Goal: Transaction & Acquisition: Purchase product/service

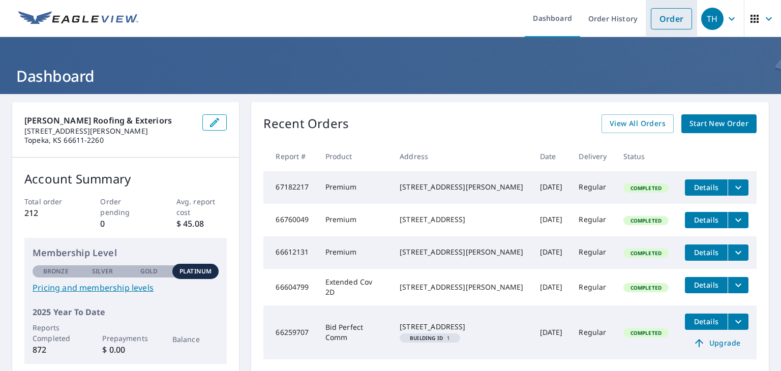
click at [659, 21] on link "Order" at bounding box center [671, 18] width 41 height 21
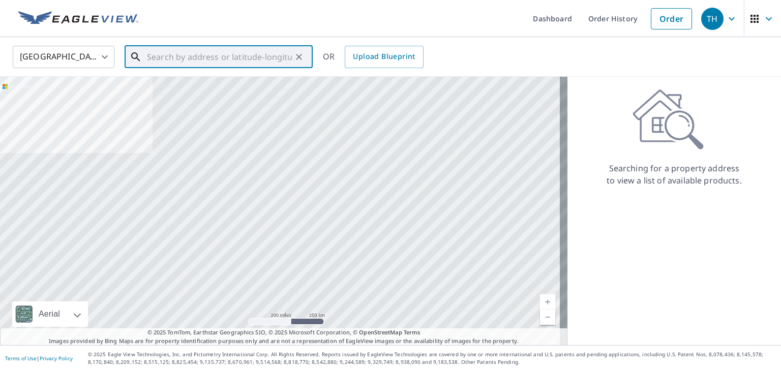
click at [207, 59] on input "text" at bounding box center [219, 57] width 145 height 28
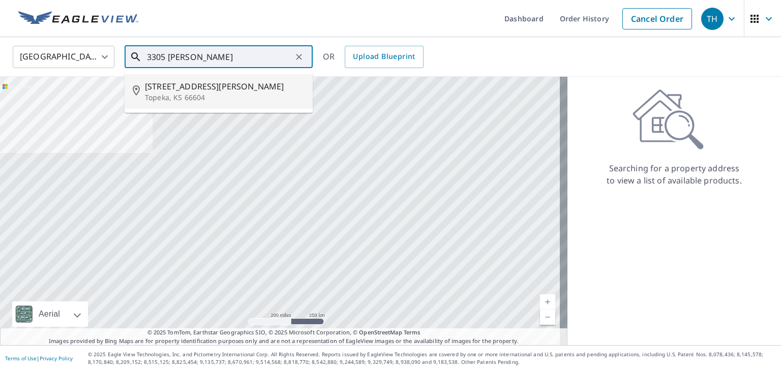
click at [187, 89] on span "[STREET_ADDRESS][PERSON_NAME]" at bounding box center [225, 86] width 160 height 12
type input "[STREET_ADDRESS][PERSON_NAME]"
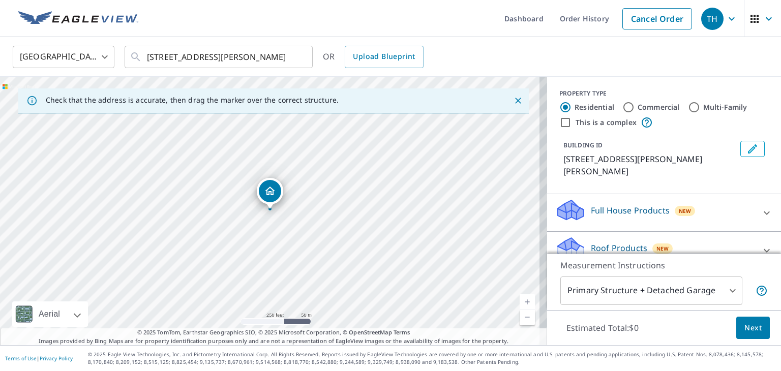
click at [519, 300] on link "Current Level 17, Zoom In" at bounding box center [526, 301] width 15 height 15
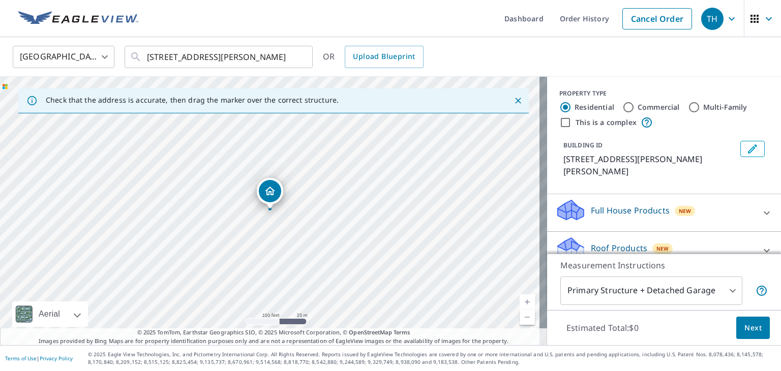
click at [519, 300] on link "Current Level 18, Zoom In" at bounding box center [526, 301] width 15 height 15
click at [519, 300] on link "Current Level 19, Zoom In" at bounding box center [526, 301] width 15 height 15
drag, startPoint x: 274, startPoint y: 192, endPoint x: 289, endPoint y: 190, distance: 15.0
drag, startPoint x: 264, startPoint y: 194, endPoint x: 276, endPoint y: 203, distance: 15.2
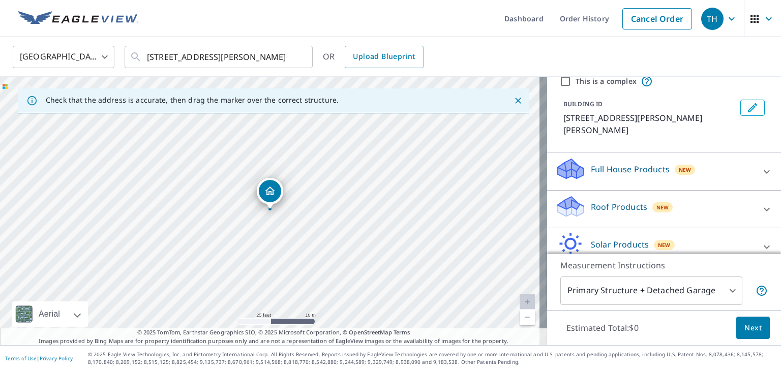
scroll to position [73, 0]
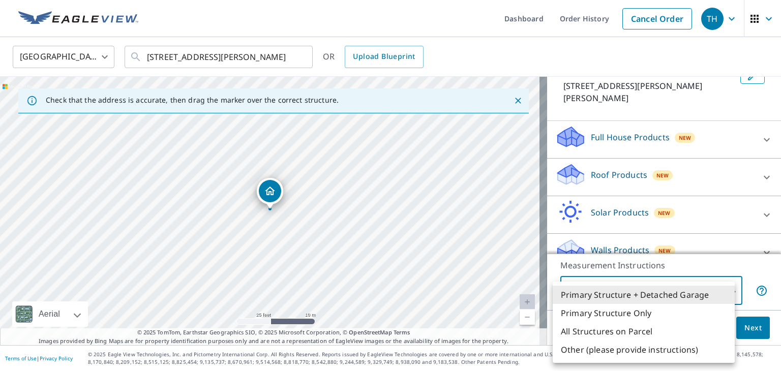
click at [729, 288] on body "TH TH Dashboard Order History Cancel Order TH [GEOGRAPHIC_DATA] [GEOGRAPHIC_DAT…" at bounding box center [390, 185] width 781 height 371
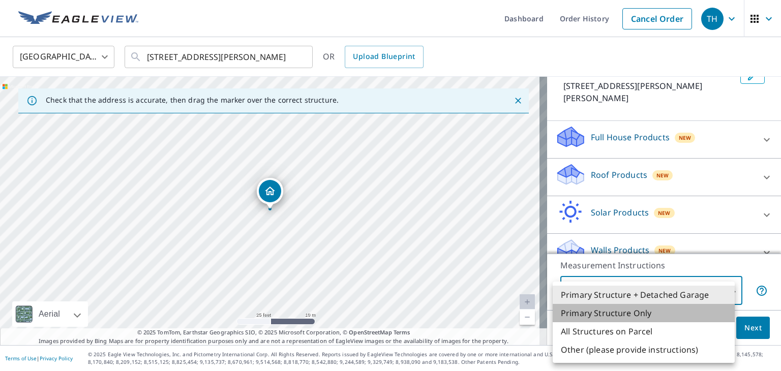
click at [651, 314] on li "Primary Structure Only" at bounding box center [643, 313] width 182 height 18
type input "2"
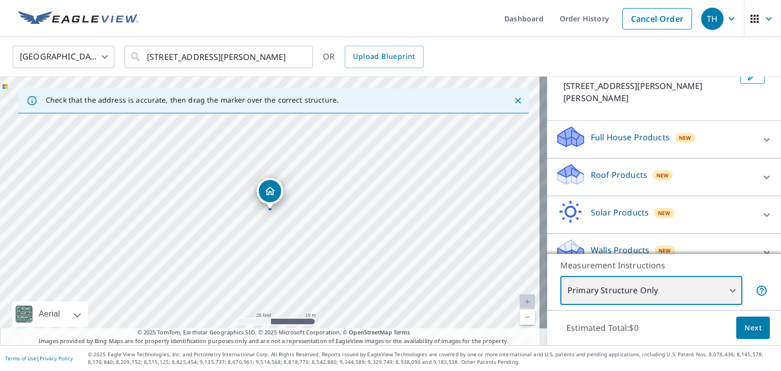
scroll to position [78, 0]
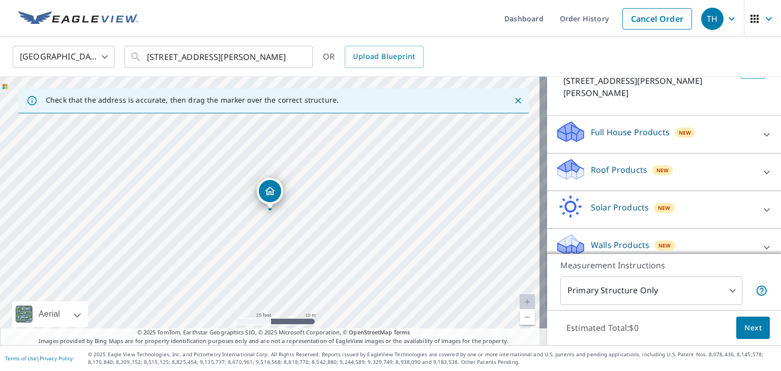
click at [591, 164] on p "Roof Products" at bounding box center [619, 170] width 56 height 12
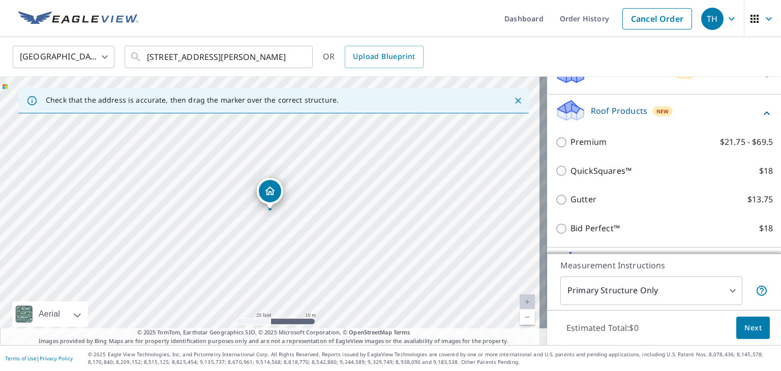
scroll to position [135, 0]
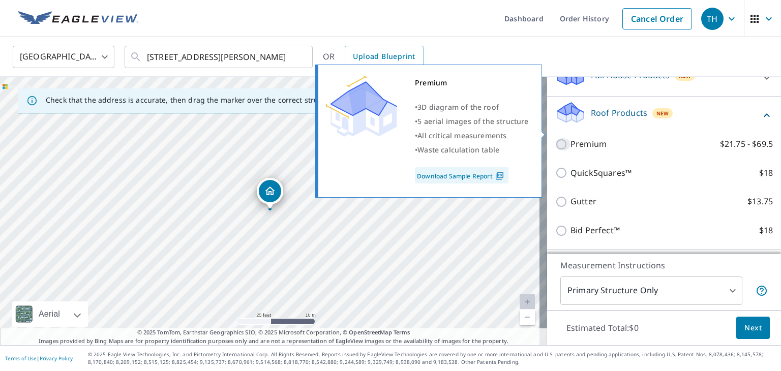
click at [555, 138] on input "Premium $21.75 - $69.5" at bounding box center [562, 144] width 15 height 12
checkbox input "true"
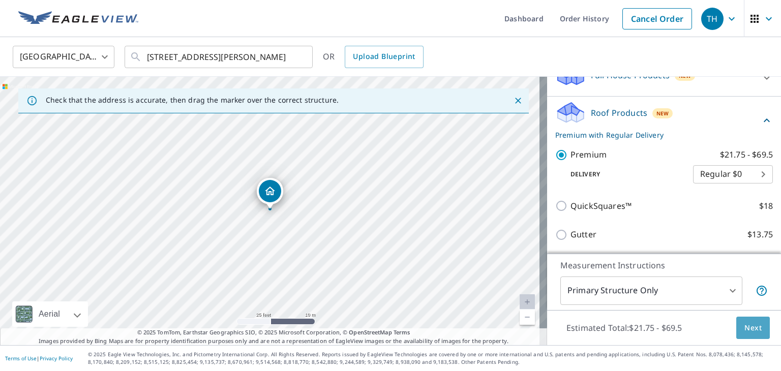
click at [744, 324] on span "Next" at bounding box center [752, 328] width 17 height 13
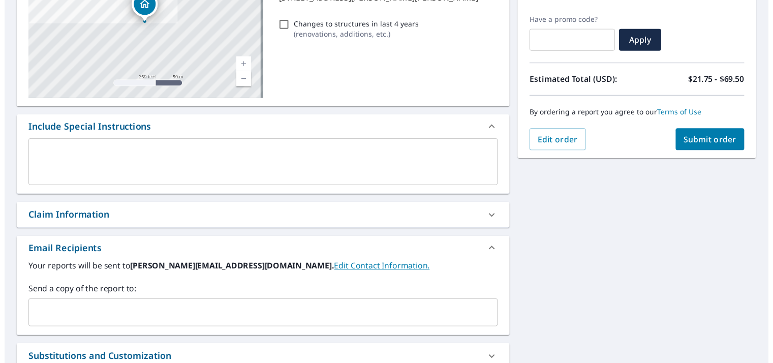
scroll to position [165, 0]
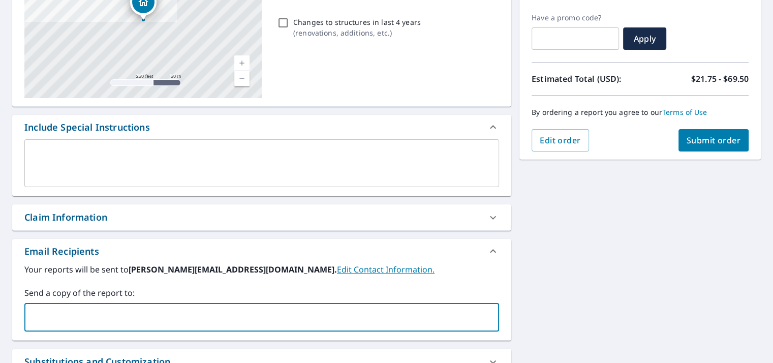
click at [86, 313] on input "text" at bounding box center [254, 316] width 450 height 19
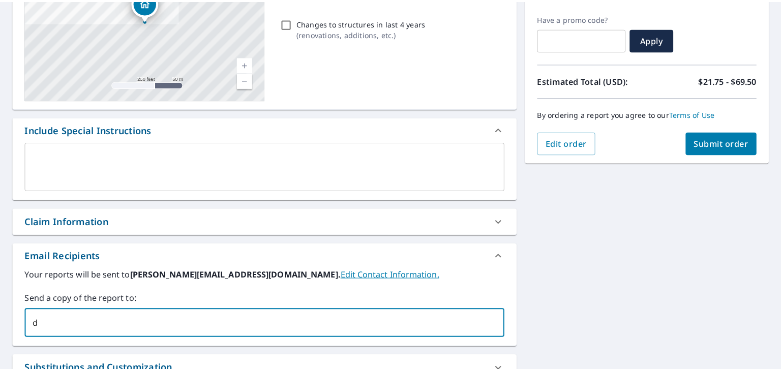
scroll to position [0, 0]
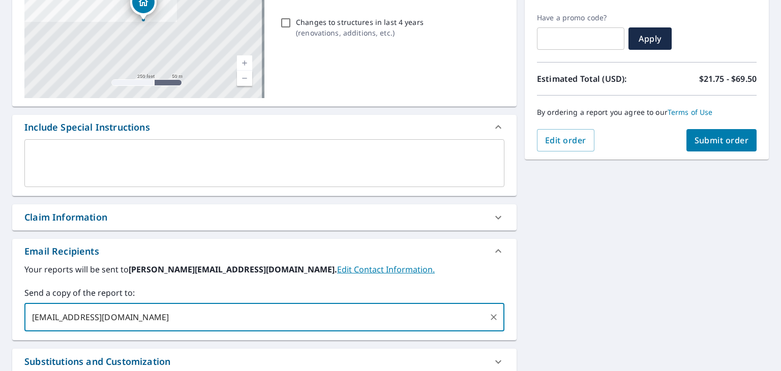
type input "[EMAIL_ADDRESS][DOMAIN_NAME]"
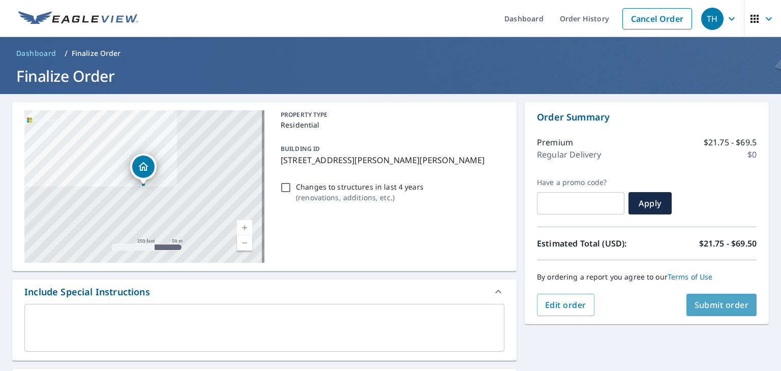
click at [695, 299] on span "Submit order" at bounding box center [721, 304] width 54 height 11
checkbox input "true"
